Goal: Task Accomplishment & Management: Manage account settings

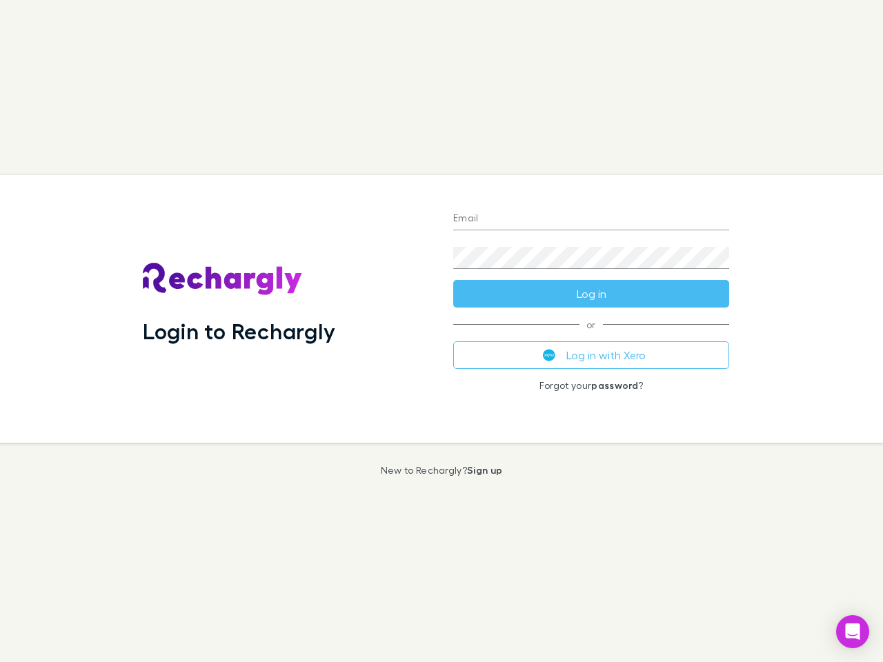
click at [442, 331] on div "Login to Rechargly" at bounding box center [287, 309] width 311 height 268
click at [591, 219] on input "Email" at bounding box center [591, 219] width 276 height 22
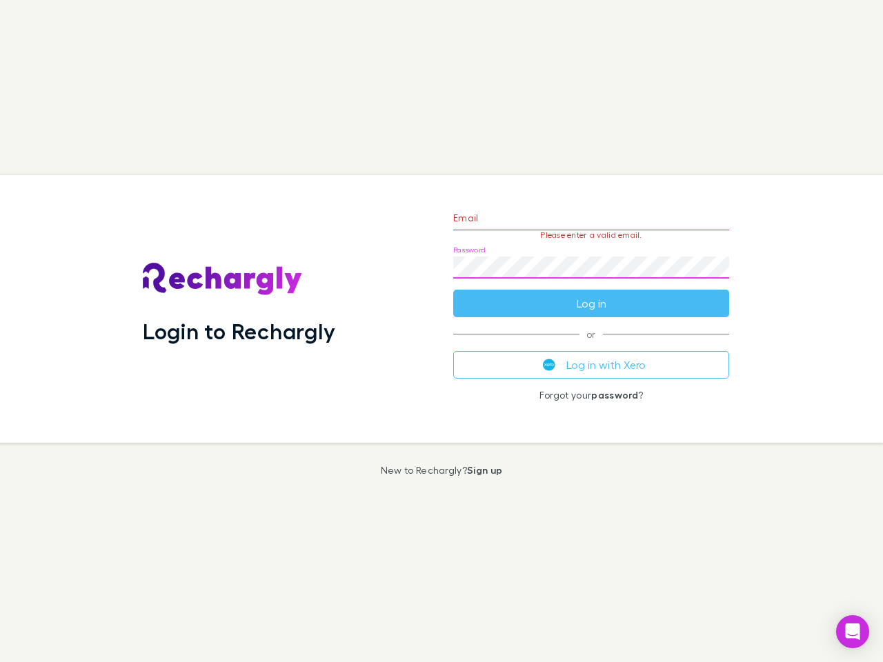
click at [591, 294] on form "Email Please enter a valid email. Password Log in" at bounding box center [591, 257] width 276 height 120
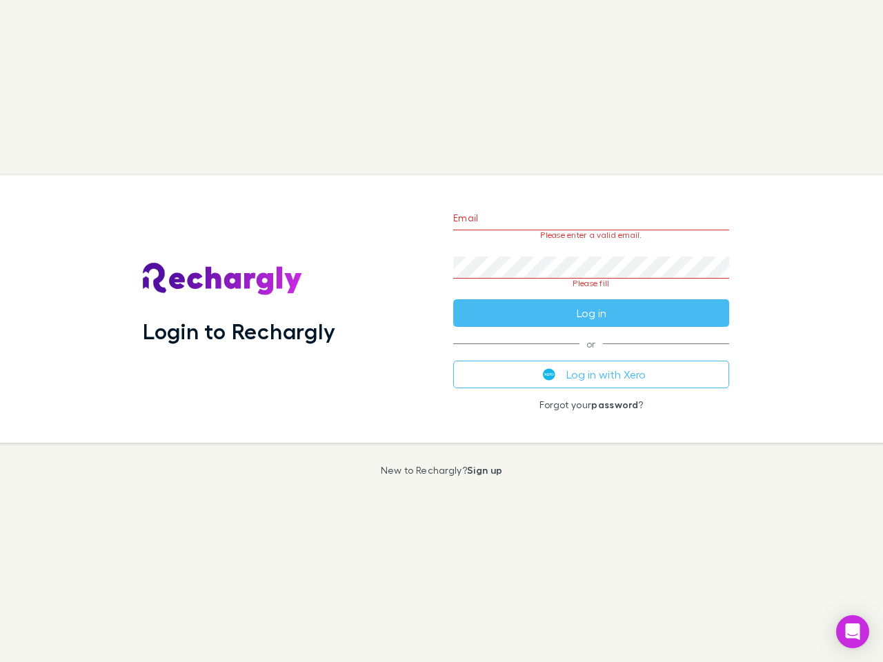
click at [591, 355] on div "Email Please enter a valid email. Password Please fill Log in or Log in with Xe…" at bounding box center [591, 309] width 298 height 268
click at [853, 632] on icon "Open Intercom Messenger" at bounding box center [853, 632] width 14 height 17
